Goal: Information Seeking & Learning: Find specific fact

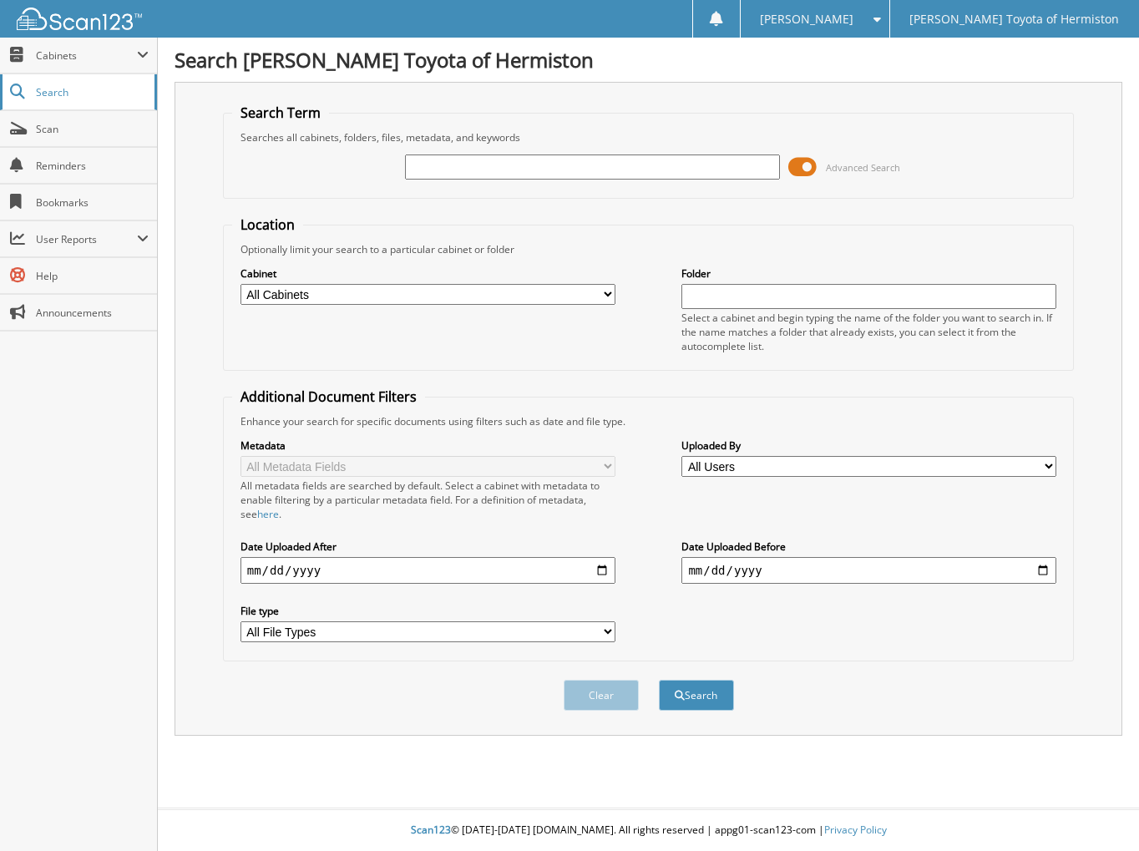
click at [86, 99] on link "Search" at bounding box center [78, 92] width 157 height 36
click at [511, 164] on html "[PERSON_NAME] Settings Logout [PERSON_NAME] Toyota of Hermiston Close Cabinets …" at bounding box center [569, 425] width 1139 height 851
type input "6142123"
click at [659, 680] on button "Search" at bounding box center [696, 695] width 75 height 31
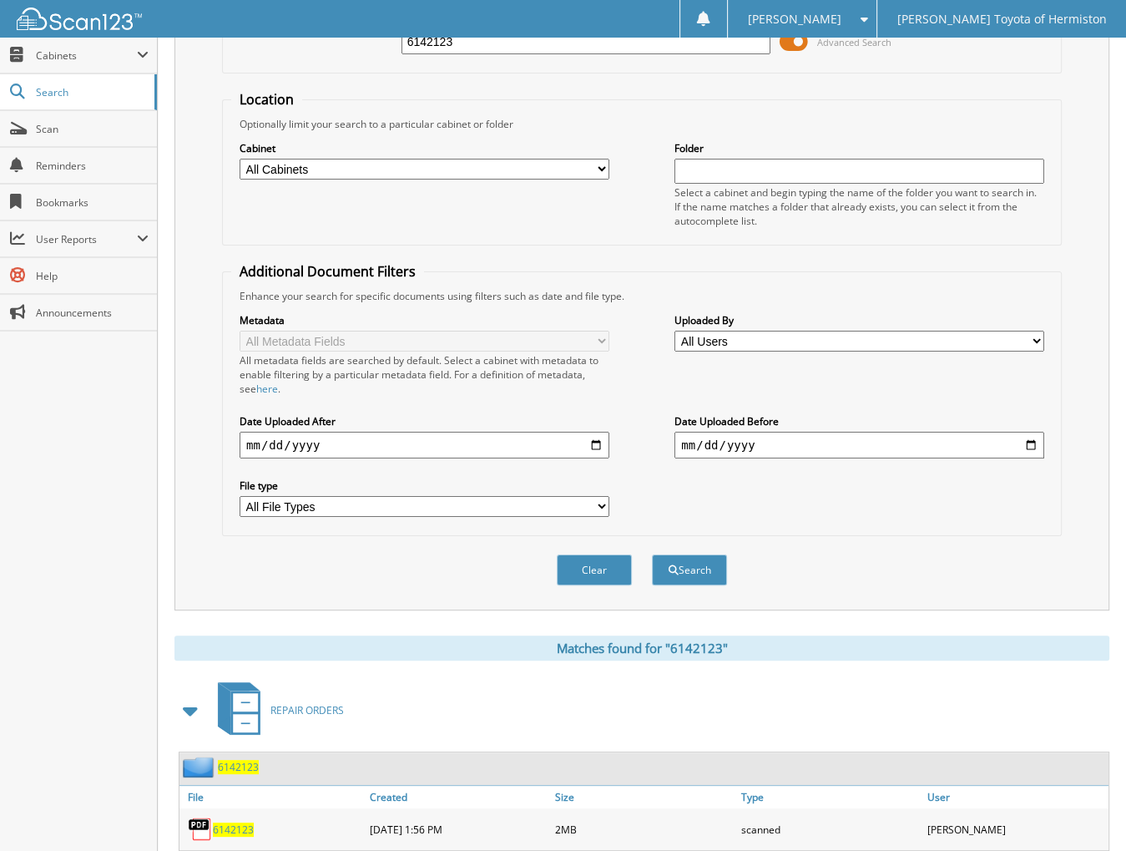
scroll to position [156, 0]
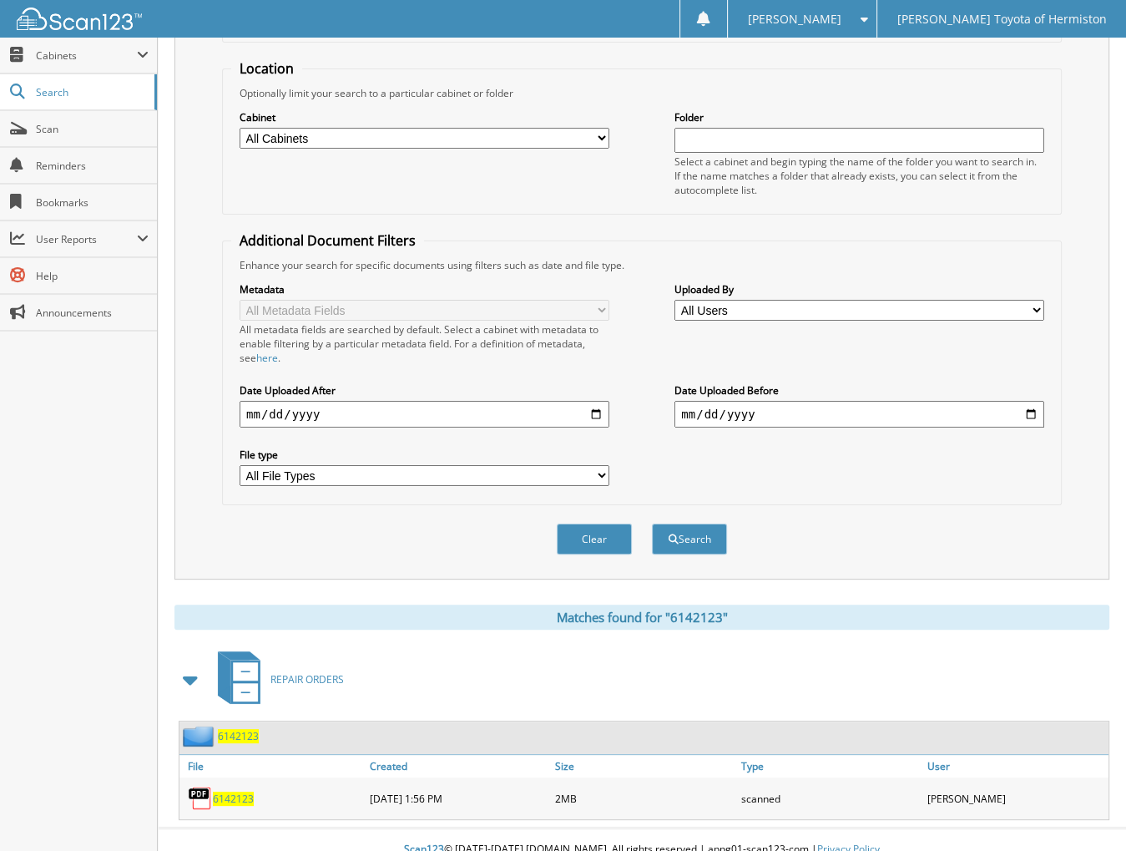
click at [230, 791] on span "6142123" at bounding box center [233, 798] width 41 height 14
